Goal: Communication & Community: Answer question/provide support

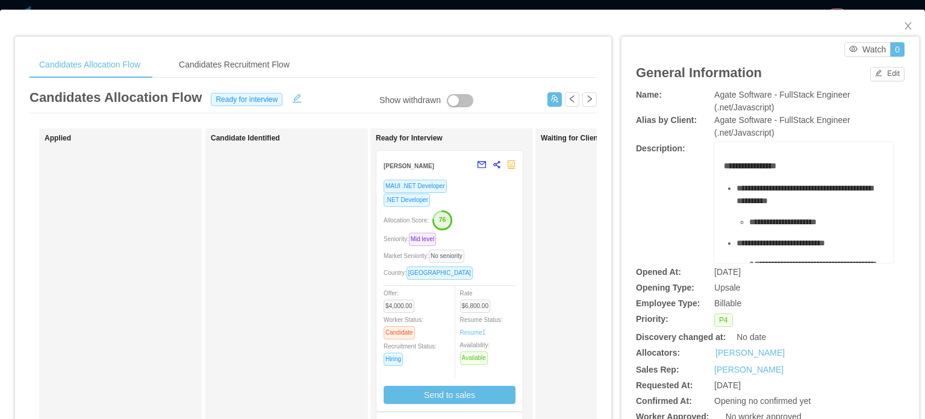
click at [501, 212] on div "Allocation Score: 76" at bounding box center [450, 219] width 132 height 19
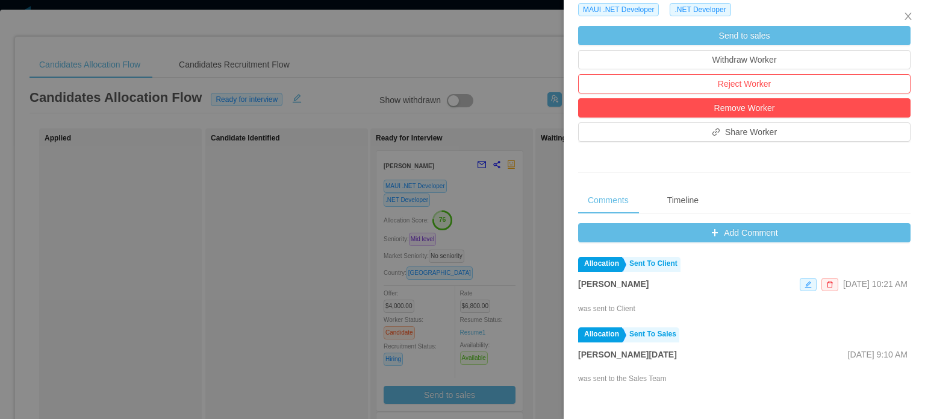
scroll to position [361, 0]
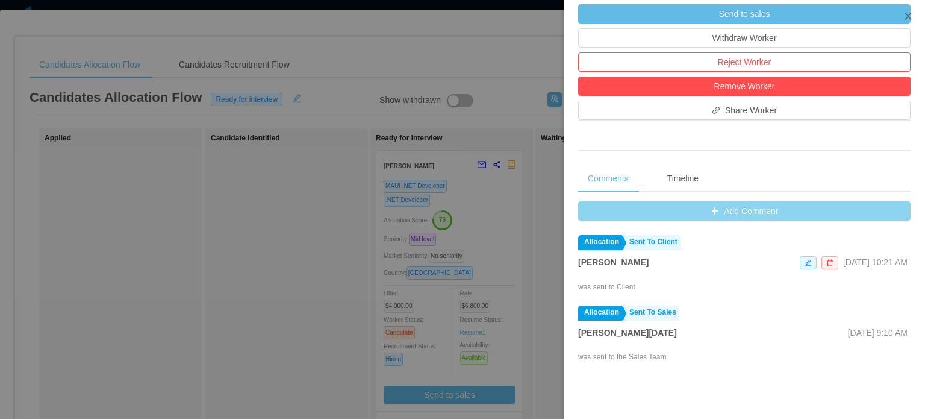
click at [746, 214] on button "Add Comment" at bounding box center [744, 210] width 332 height 19
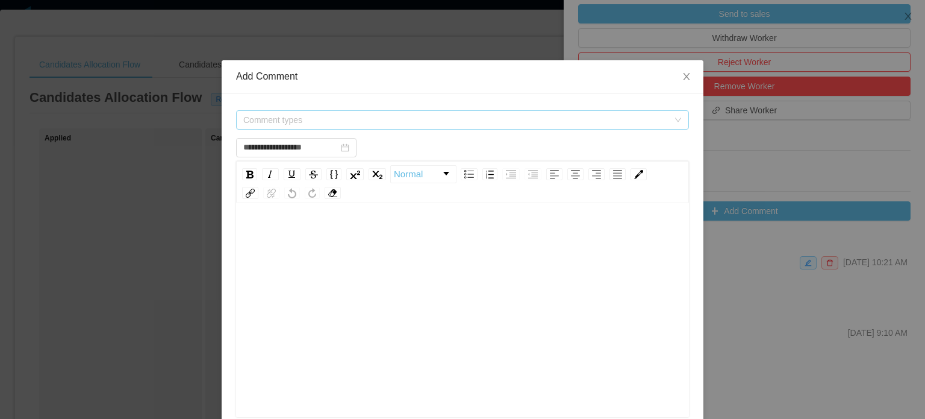
click at [595, 119] on span "Comment types" at bounding box center [455, 120] width 425 height 12
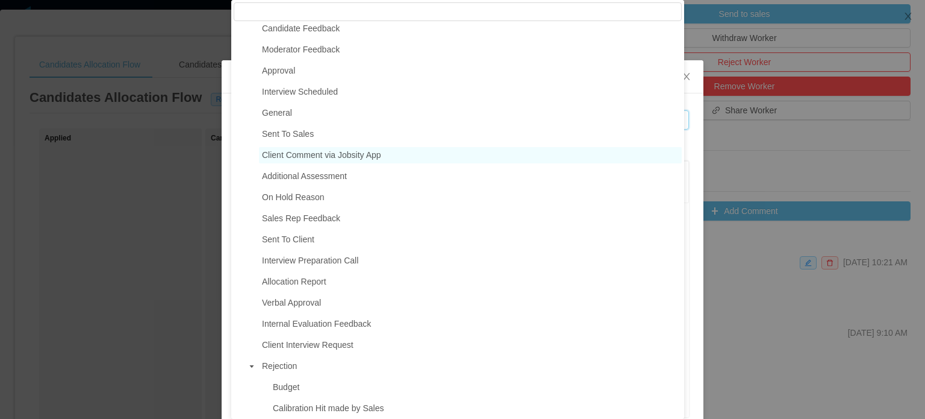
scroll to position [120, 0]
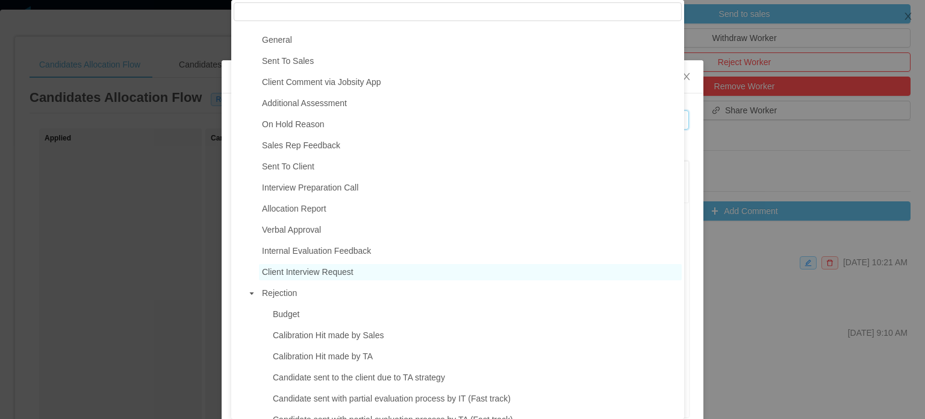
click at [343, 280] on span "Client Interview Request" at bounding box center [470, 272] width 423 height 16
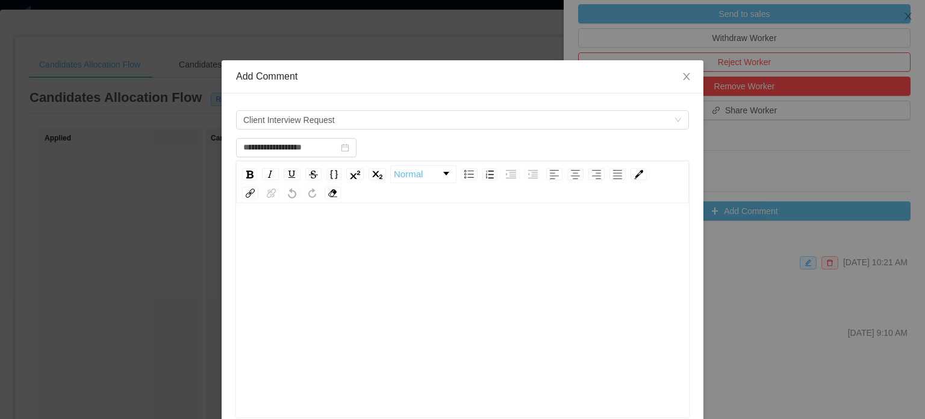
click at [310, 266] on div "rdw-editor" at bounding box center [463, 328] width 434 height 211
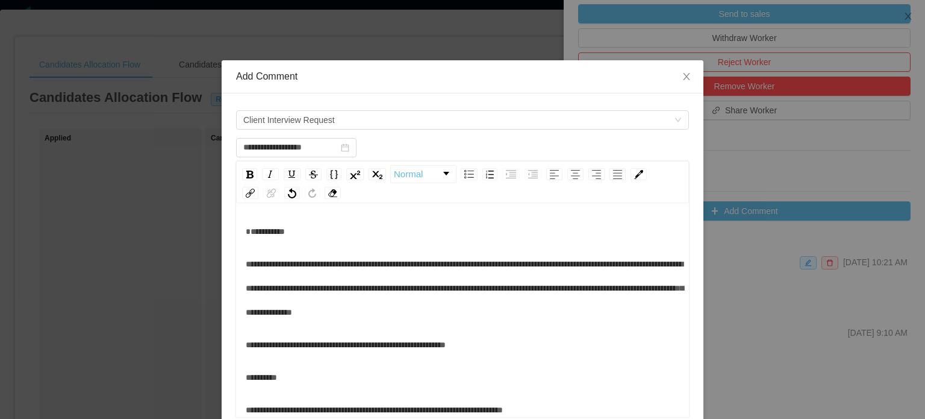
scroll to position [0, 0]
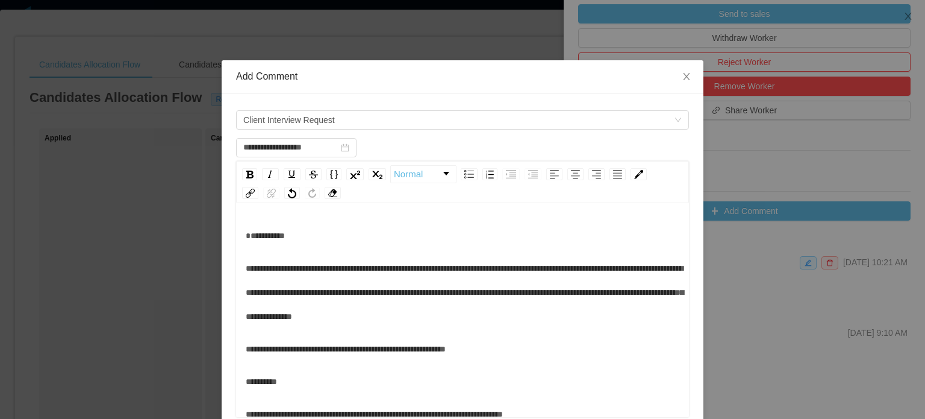
click at [251, 248] on div "*********" at bounding box center [463, 235] width 434 height 24
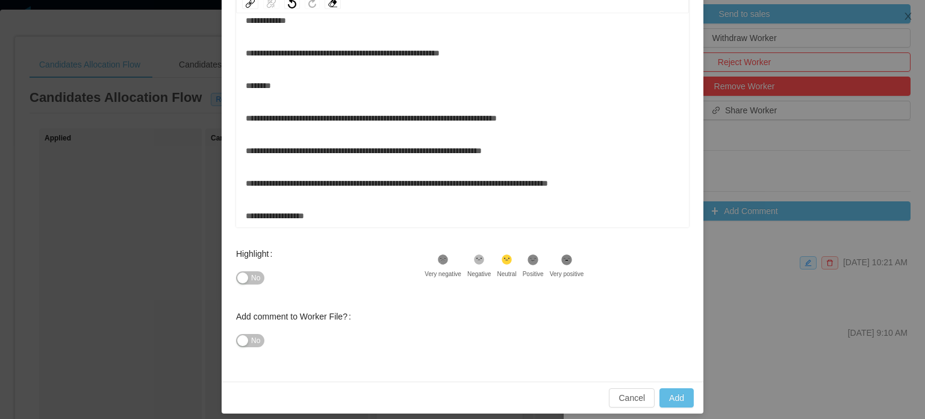
scroll to position [198, 0]
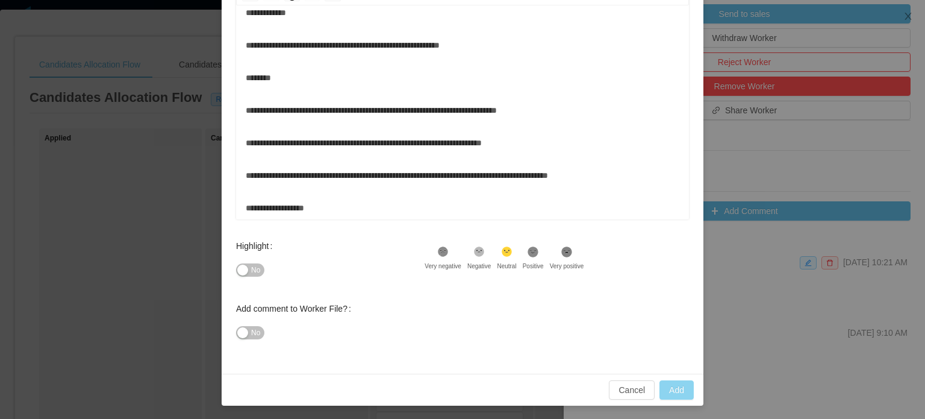
drag, startPoint x: 677, startPoint y: 393, endPoint x: 660, endPoint y: 304, distance: 90.7
click at [676, 326] on div "**********" at bounding box center [463, 134] width 482 height 543
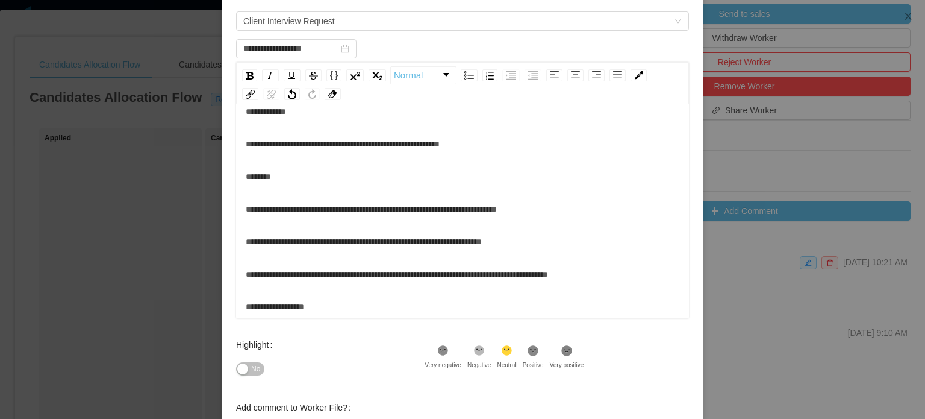
scroll to position [77, 0]
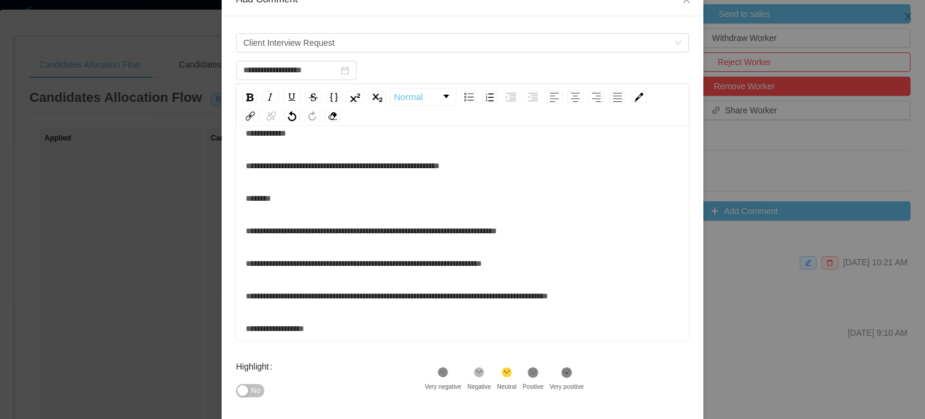
click at [313, 310] on div "**********" at bounding box center [463, 190] width 434 height 300
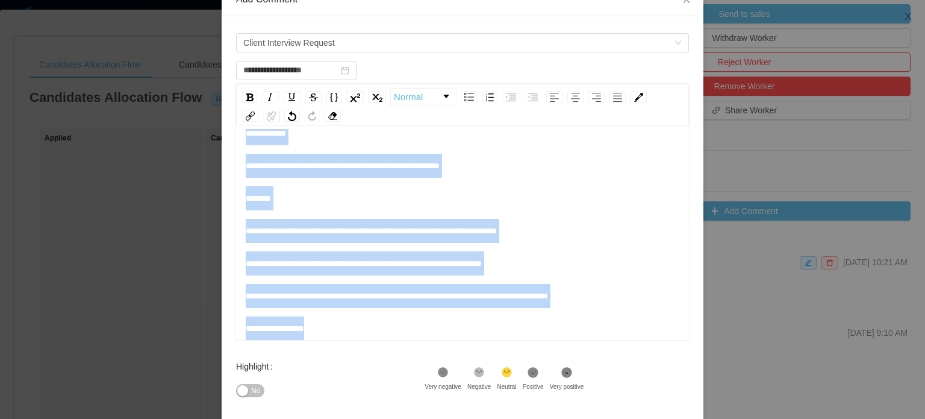
scroll to position [0, 0]
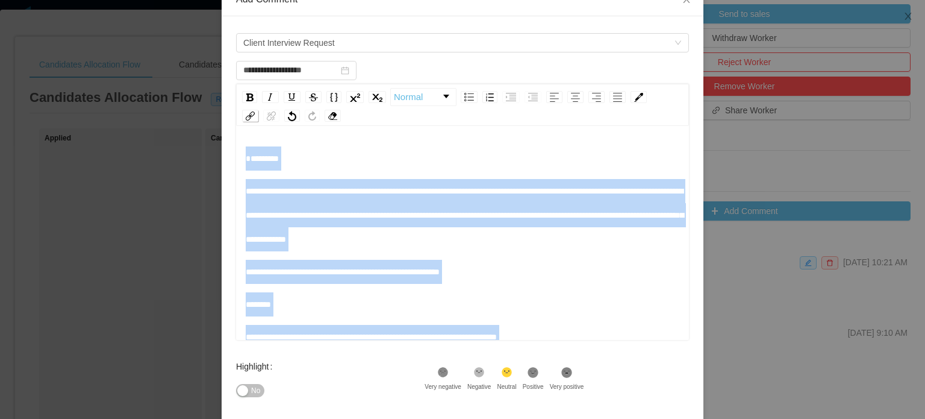
drag, startPoint x: 328, startPoint y: 329, endPoint x: 238, endPoint y: 113, distance: 234.4
click at [238, 113] on div "**********" at bounding box center [462, 212] width 453 height 256
click at [507, 226] on div "**********" at bounding box center [463, 215] width 434 height 72
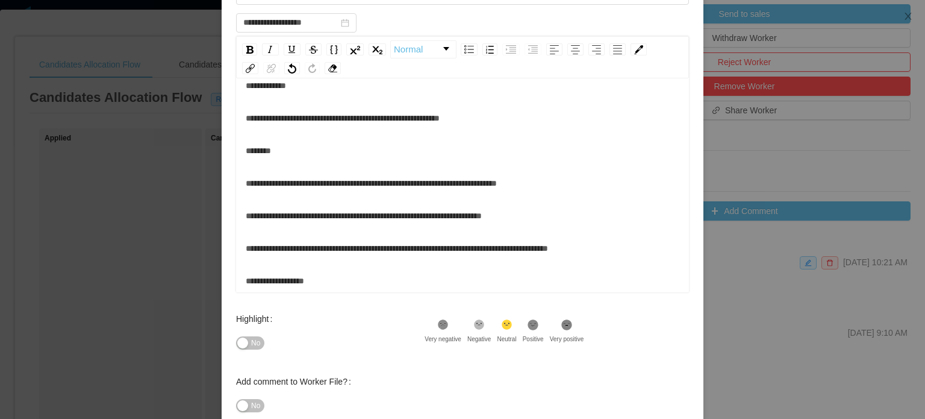
scroll to position [198, 0]
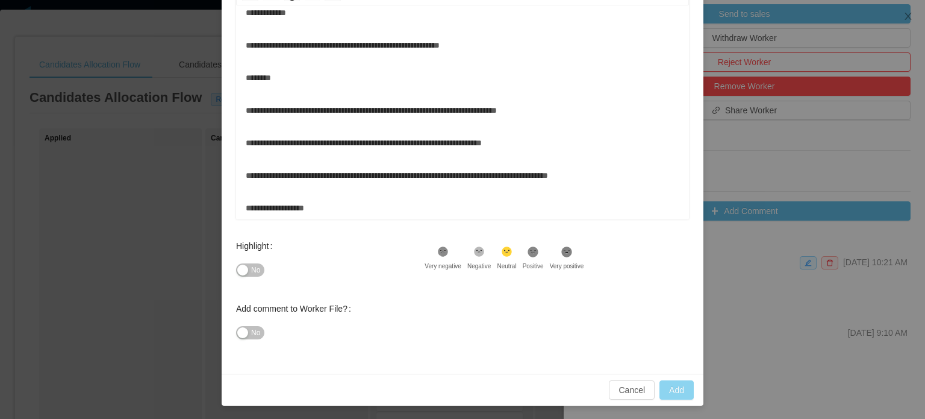
type input "**********"
click at [670, 382] on button "Add" at bounding box center [676, 389] width 34 height 19
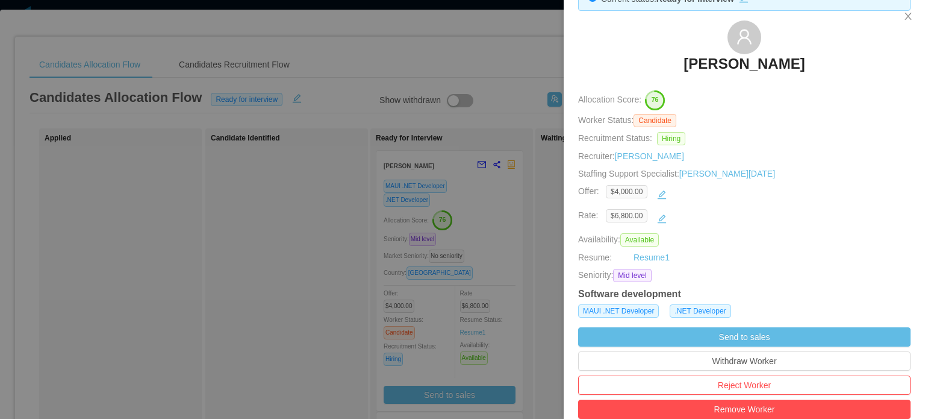
scroll to position [60, 0]
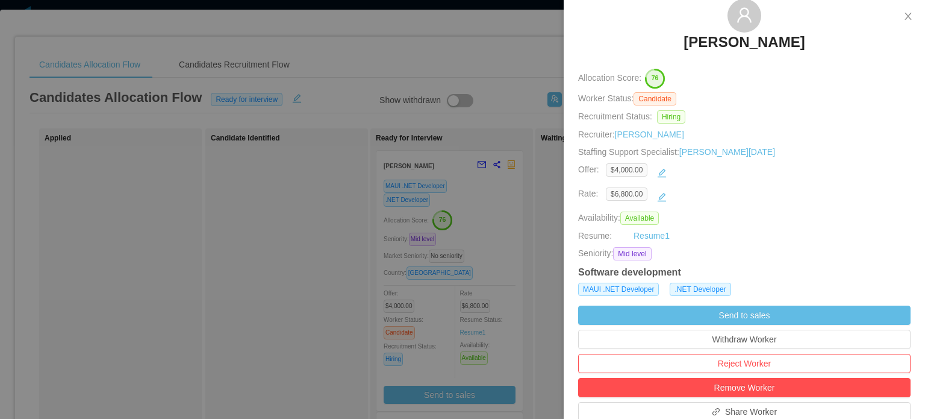
click at [549, 241] on div at bounding box center [462, 209] width 925 height 419
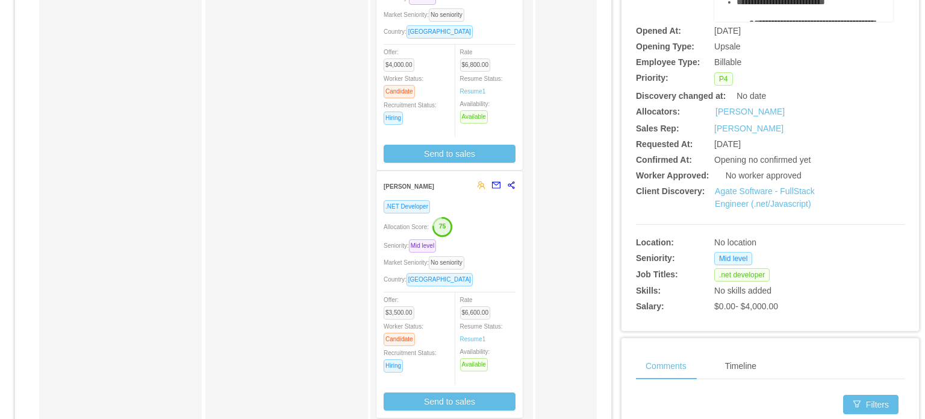
scroll to position [120, 0]
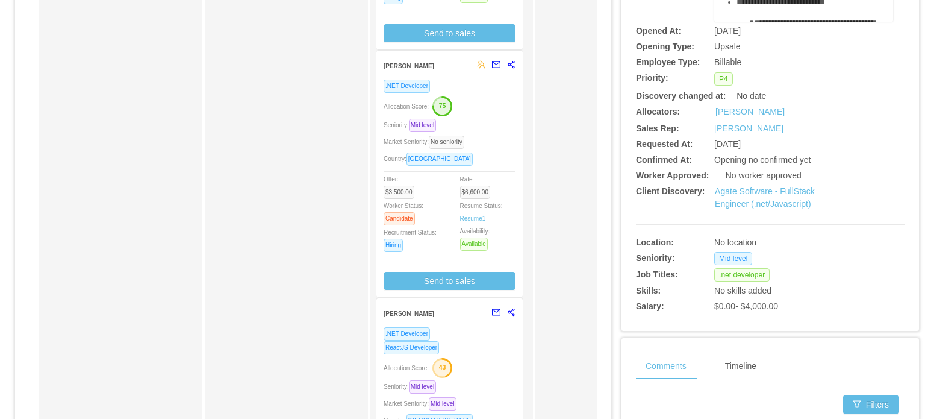
click at [503, 152] on div "Country: Brazil" at bounding box center [450, 159] width 132 height 14
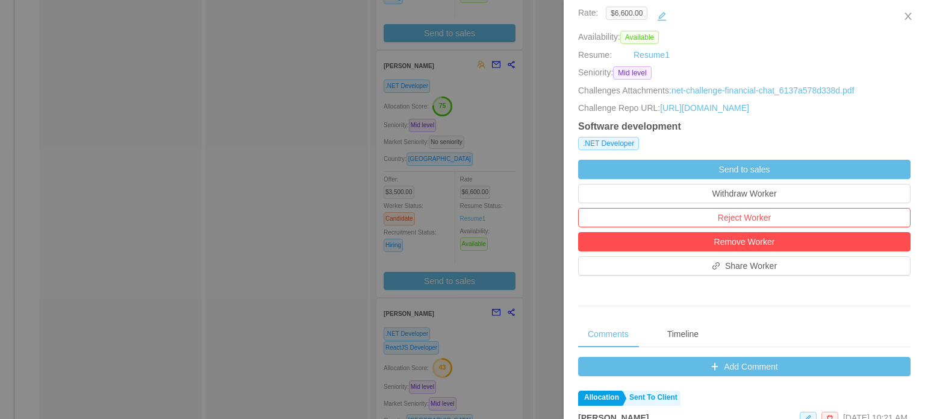
scroll to position [422, 0]
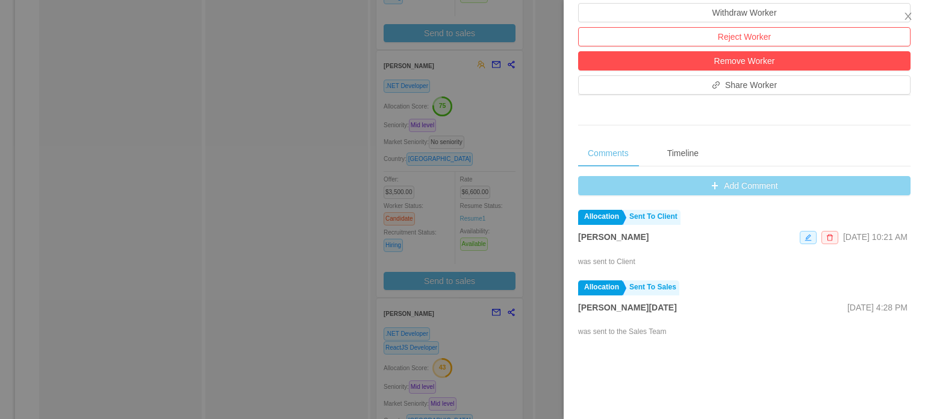
click at [687, 192] on button "Add Comment" at bounding box center [744, 185] width 332 height 19
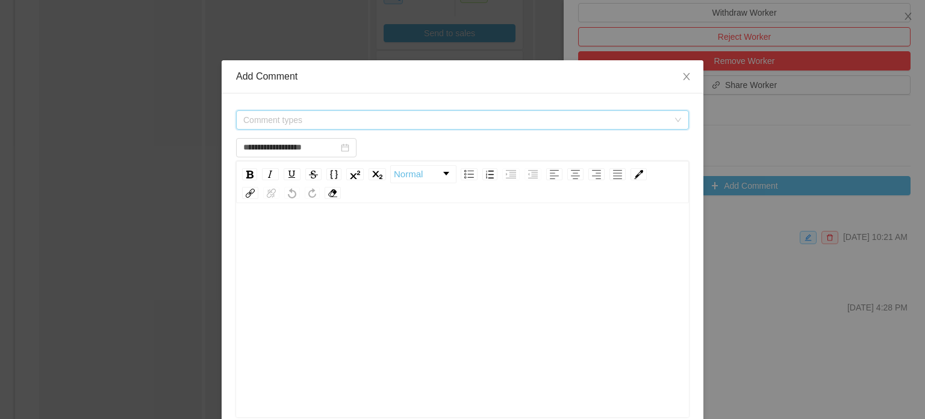
click at [452, 119] on span "Comment types" at bounding box center [455, 120] width 425 height 12
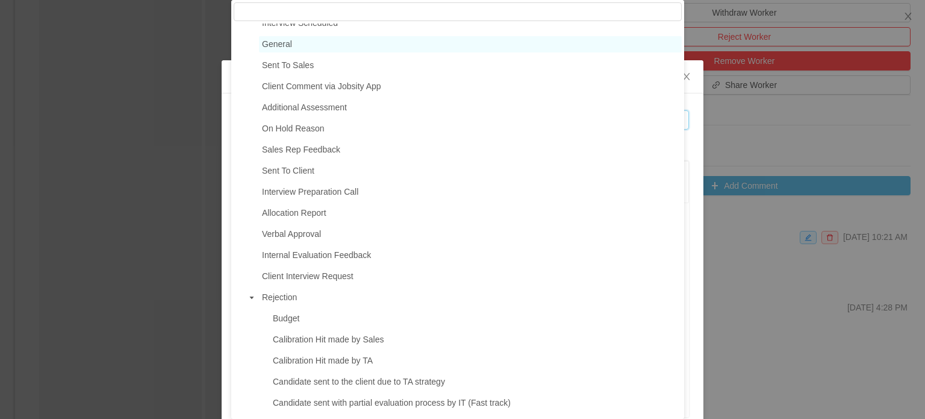
scroll to position [120, 0]
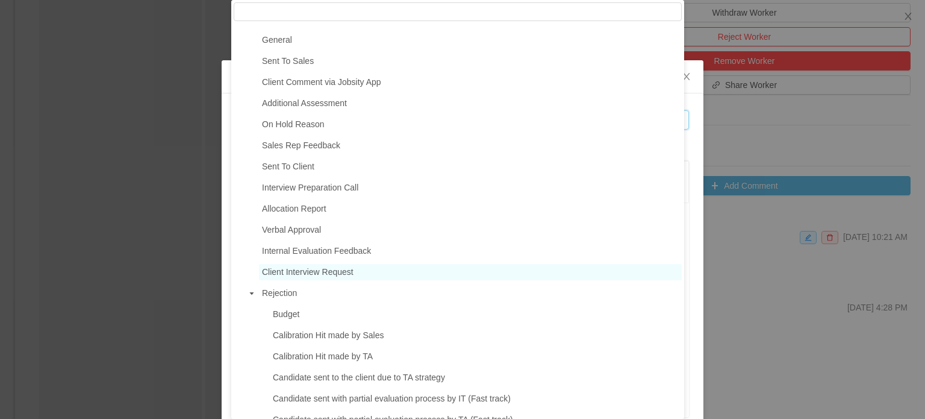
click at [288, 276] on span "Client Interview Request" at bounding box center [308, 272] width 92 height 10
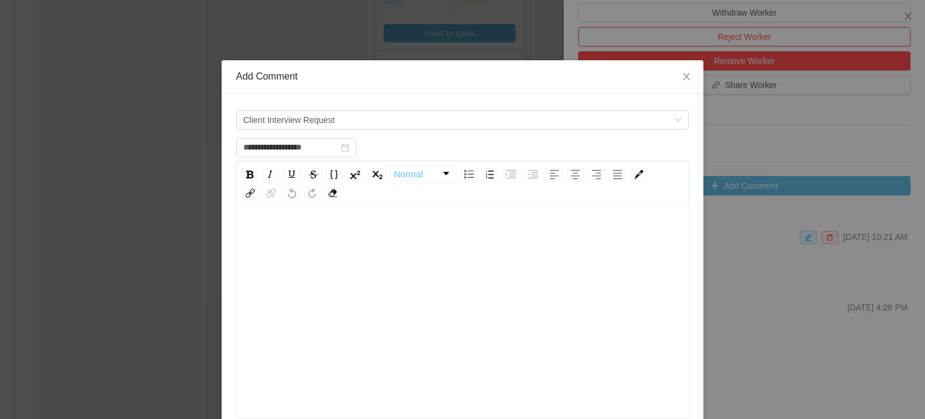
click at [272, 251] on div "rdw-editor" at bounding box center [463, 328] width 434 height 211
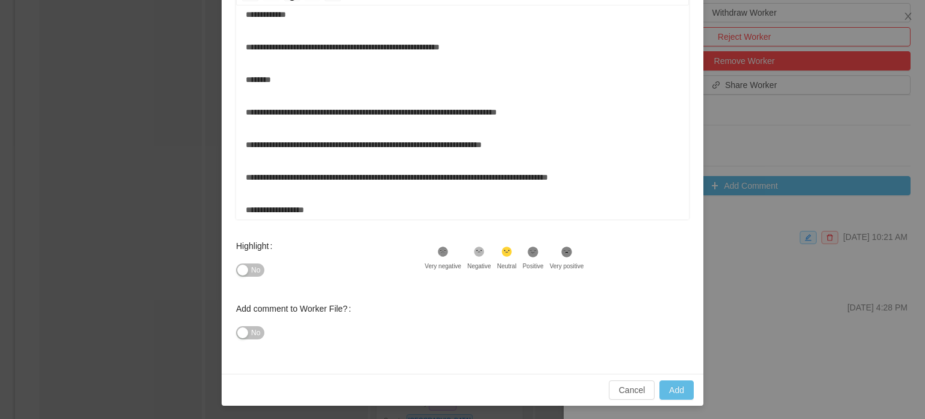
scroll to position [106, 0]
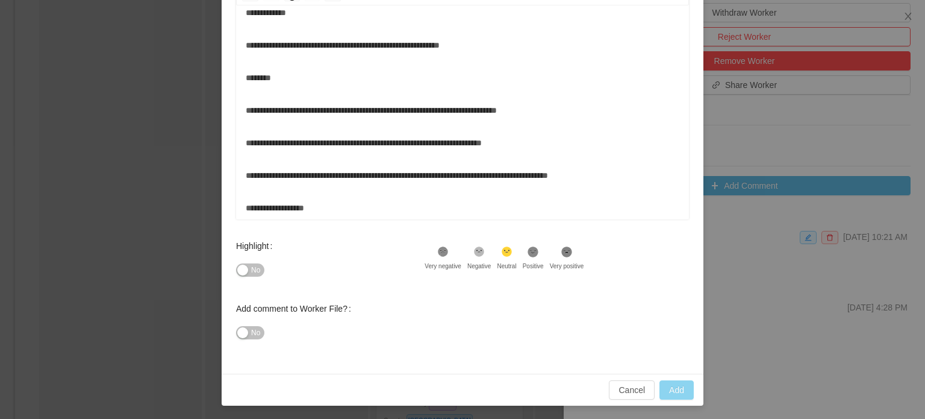
type input "**********"
click at [670, 391] on button "Add" at bounding box center [676, 389] width 34 height 19
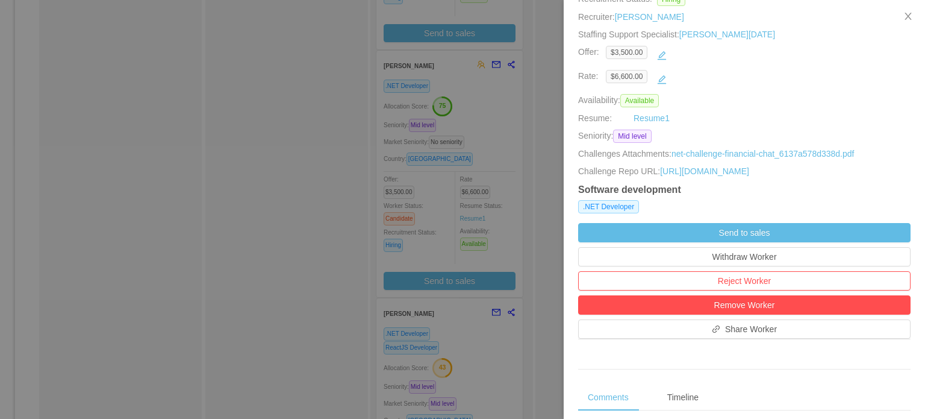
scroll to position [181, 0]
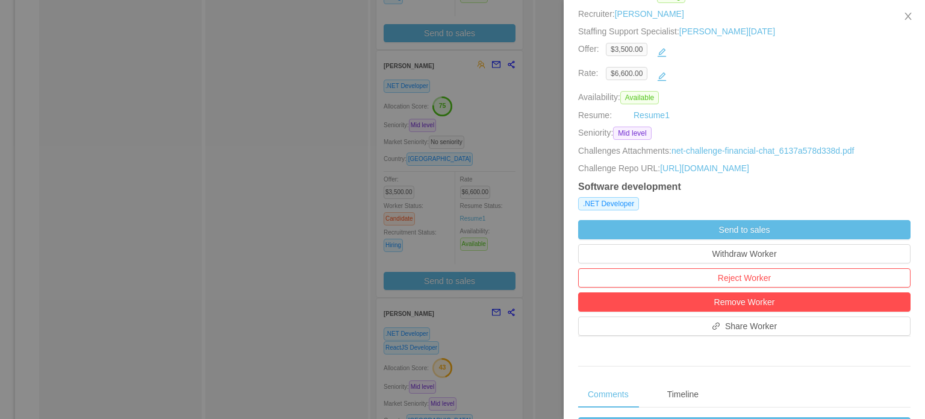
click at [536, 259] on div at bounding box center [462, 209] width 925 height 419
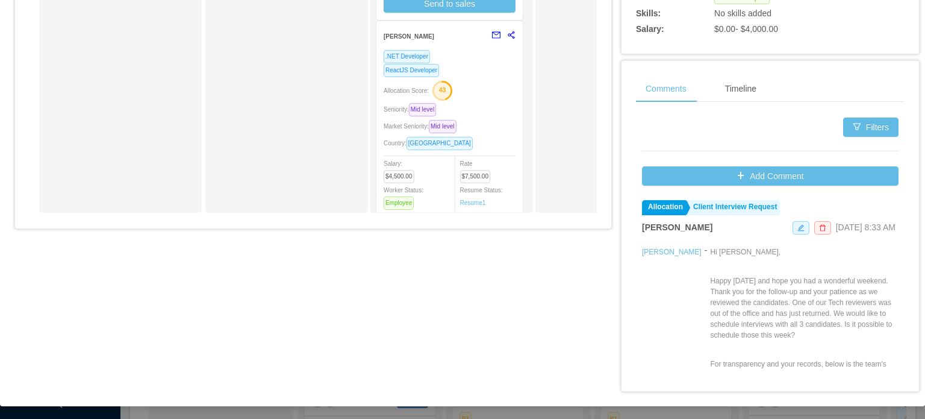
scroll to position [520, 0]
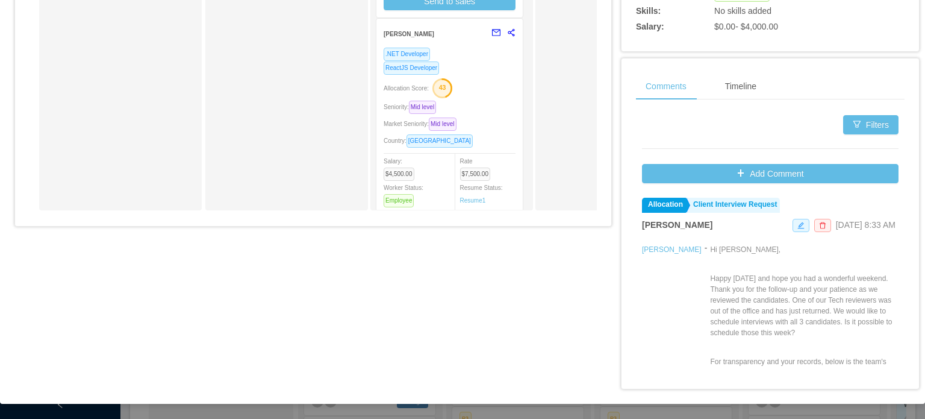
click at [484, 95] on div "Allocation Score: 43" at bounding box center [450, 87] width 132 height 19
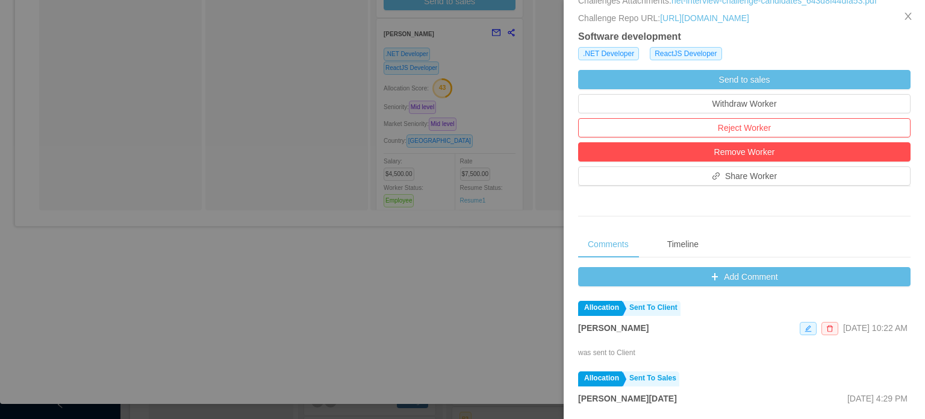
scroll to position [422, 0]
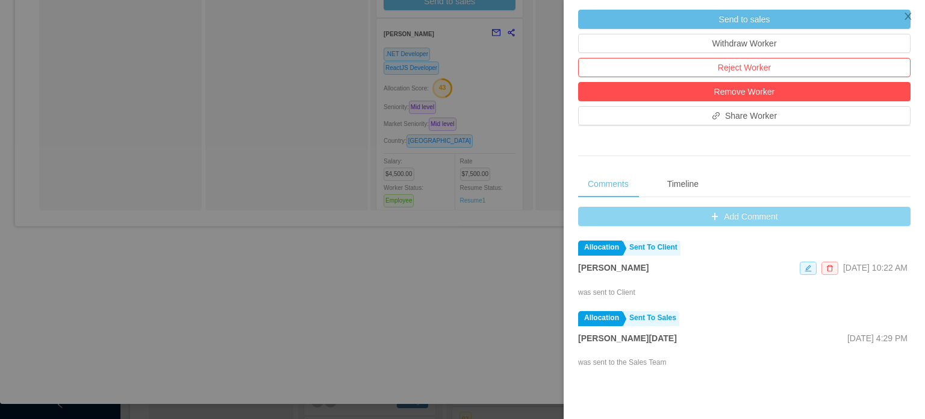
click at [691, 221] on button "Add Comment" at bounding box center [744, 216] width 332 height 19
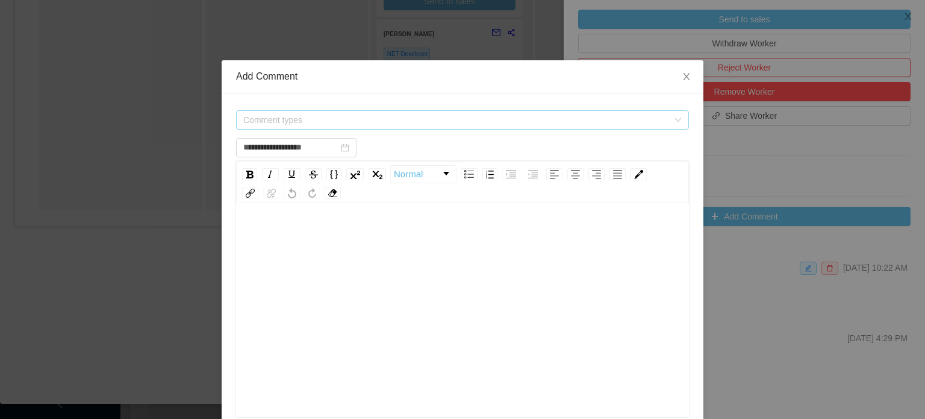
click at [376, 120] on span "Comment types" at bounding box center [455, 120] width 425 height 12
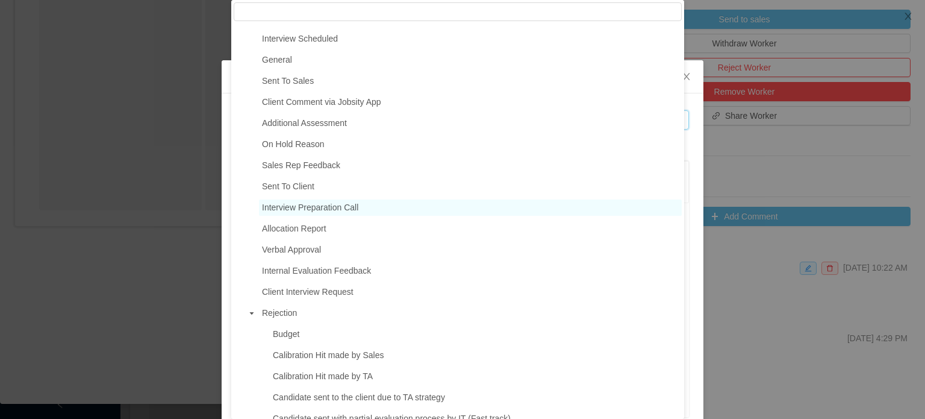
scroll to position [120, 0]
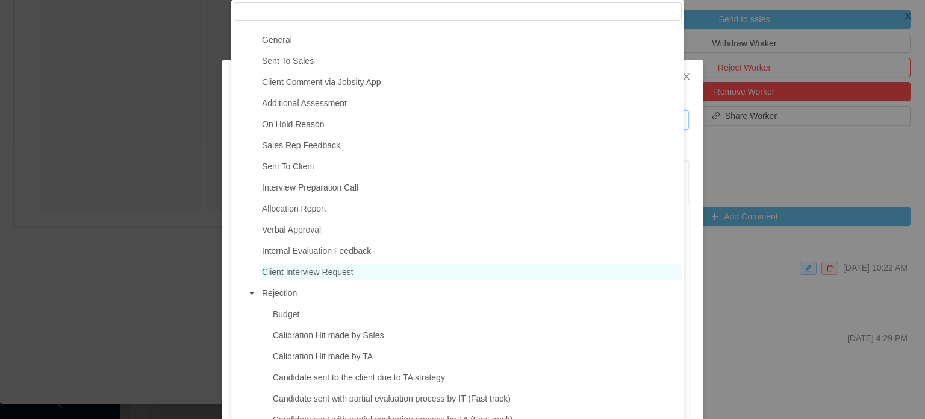
click at [331, 276] on span "Client Interview Request" at bounding box center [308, 272] width 92 height 10
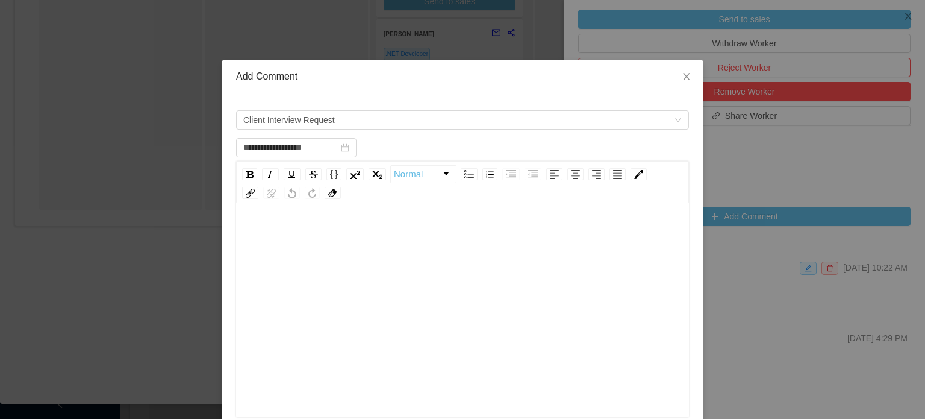
click at [306, 259] on div "rdw-editor" at bounding box center [463, 328] width 434 height 211
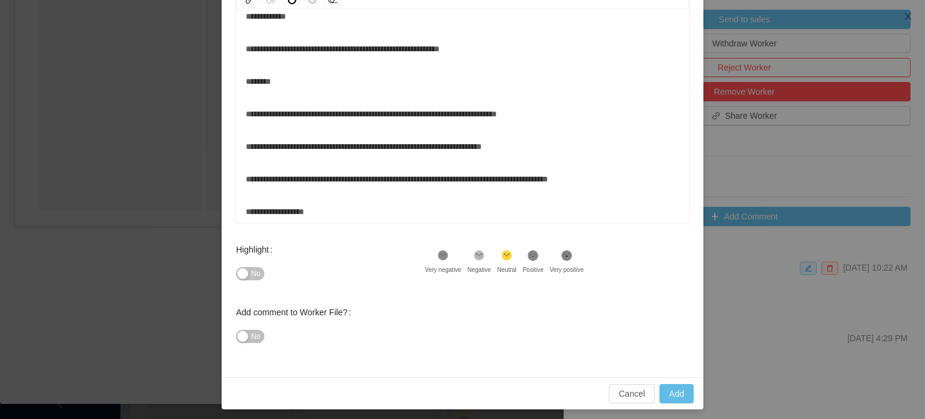
scroll to position [198, 0]
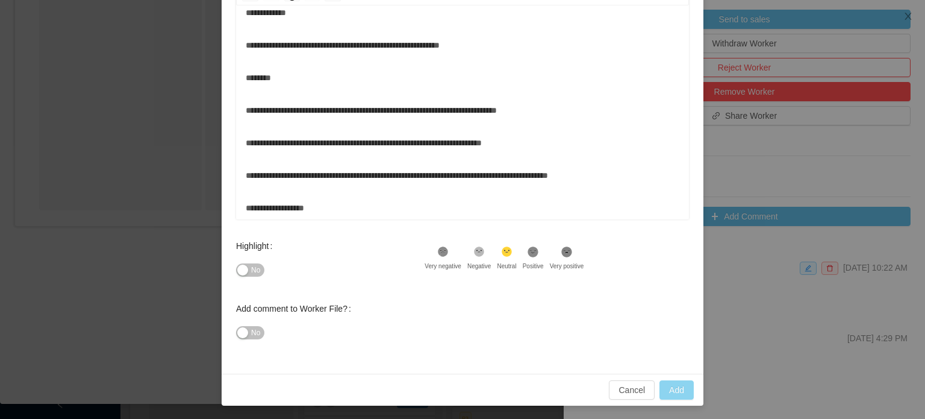
type input "**********"
click at [679, 392] on button "Add" at bounding box center [676, 389] width 34 height 19
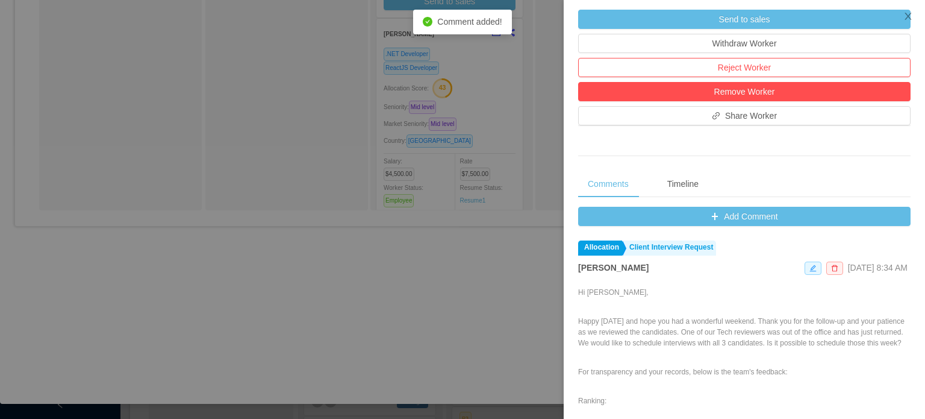
click at [535, 260] on div at bounding box center [462, 209] width 925 height 419
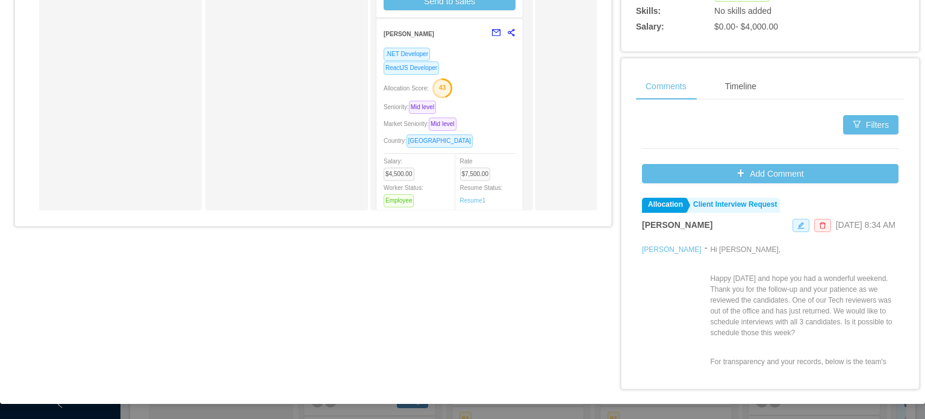
scroll to position [219, 0]
